Goal: Navigation & Orientation: Find specific page/section

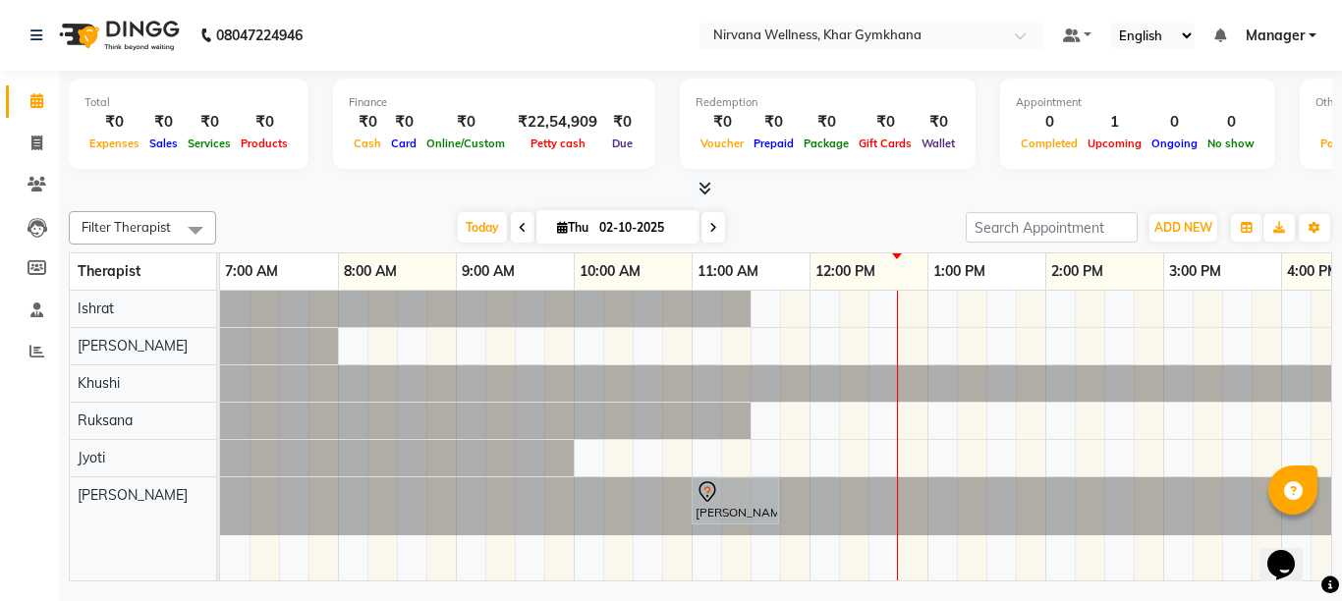
scroll to position [0, 167]
